Goal: Navigation & Orientation: Find specific page/section

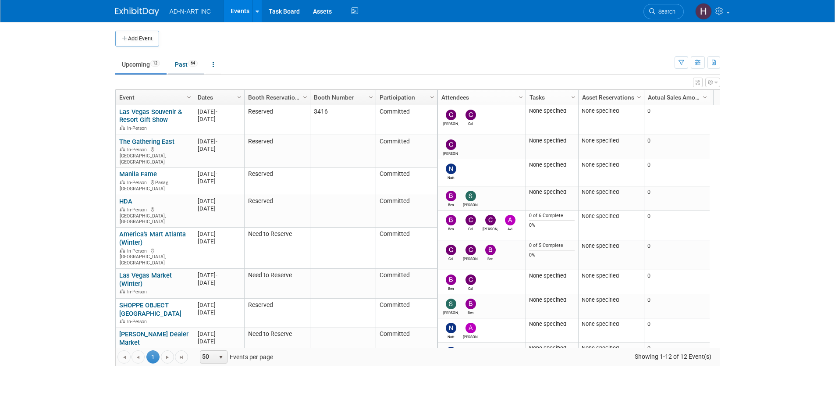
click at [183, 64] on link "Past 64" at bounding box center [186, 64] width 36 height 17
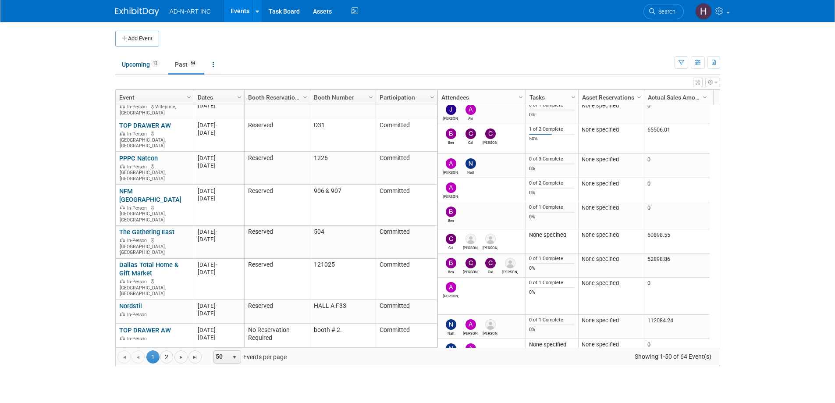
scroll to position [1045, 0]
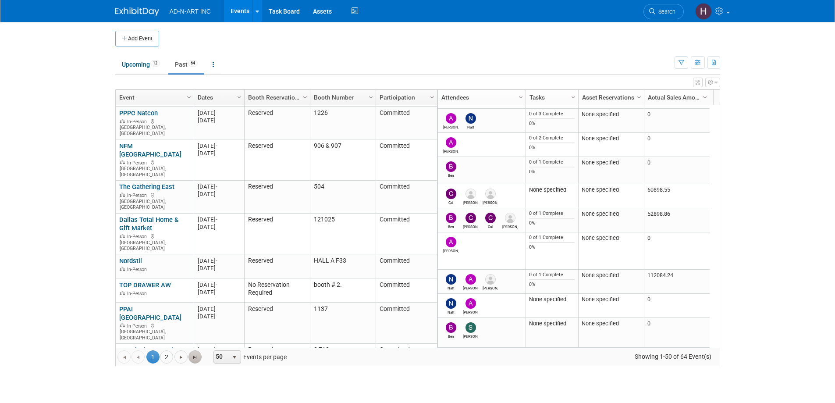
click at [194, 357] on span "Go to the last page" at bounding box center [195, 357] width 7 height 7
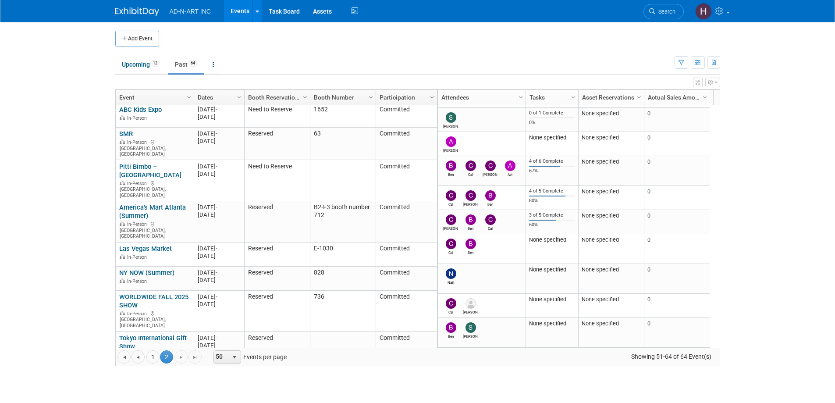
click at [168, 388] on link "ECRM - Home & Kitchen Essentials" at bounding box center [154, 396] width 70 height 16
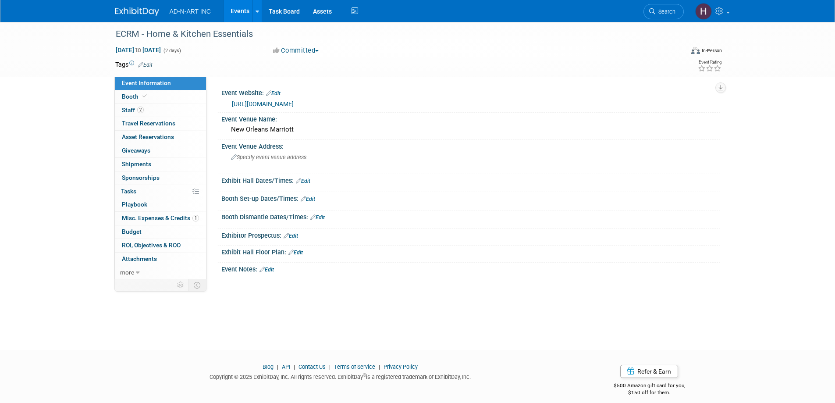
click at [182, 14] on span "AD-N-ART INC" at bounding box center [190, 11] width 41 height 7
click at [148, 10] on img at bounding box center [137, 11] width 44 height 9
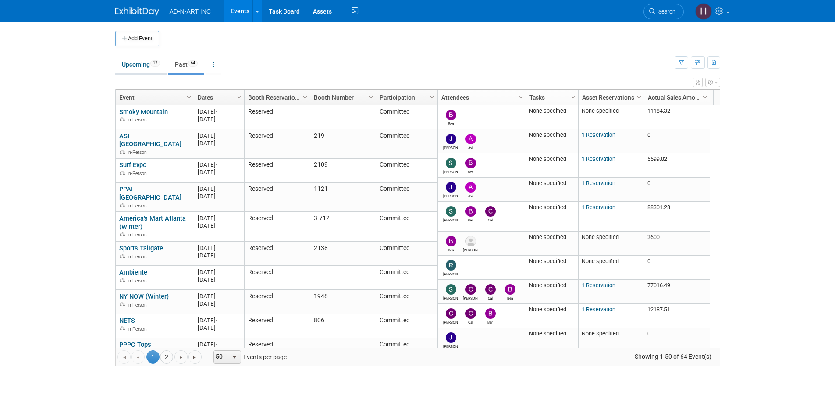
click at [132, 64] on link "Upcoming 12" at bounding box center [140, 64] width 51 height 17
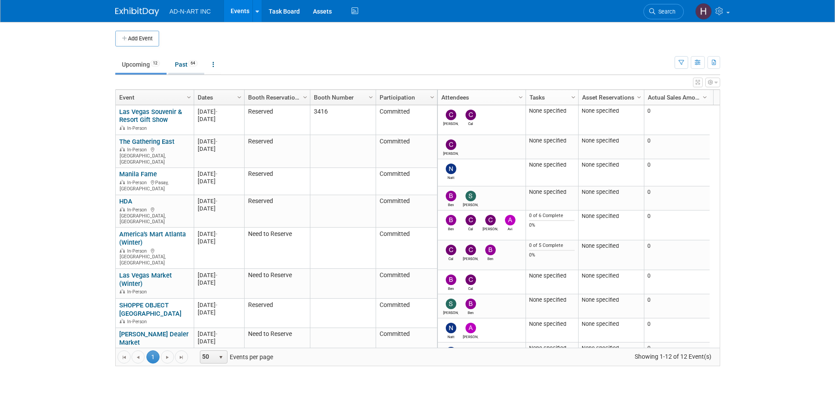
click at [186, 66] on link "Past 64" at bounding box center [186, 64] width 36 height 17
